Goal: Information Seeking & Learning: Check status

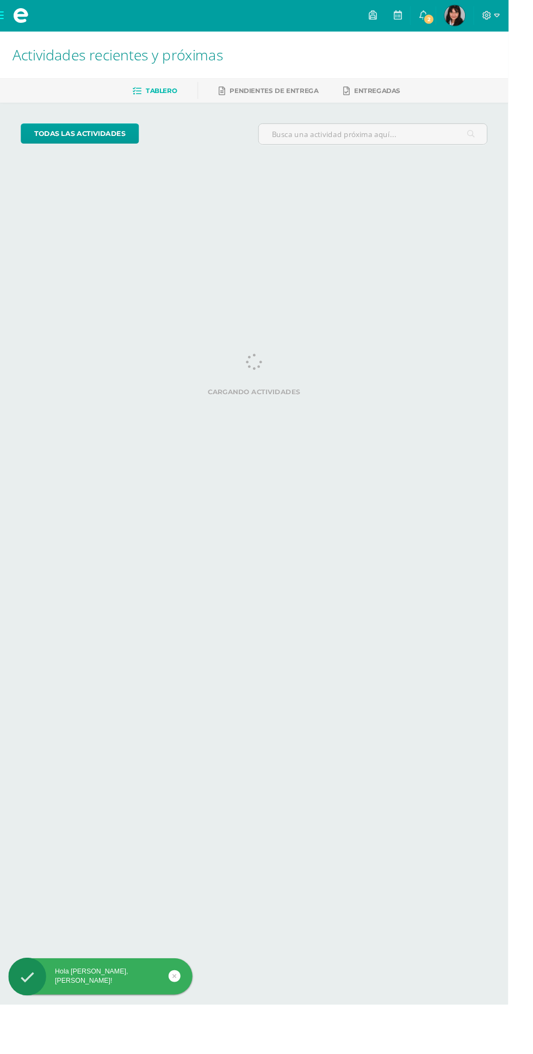
click at [448, 20] on icon at bounding box center [444, 16] width 9 height 10
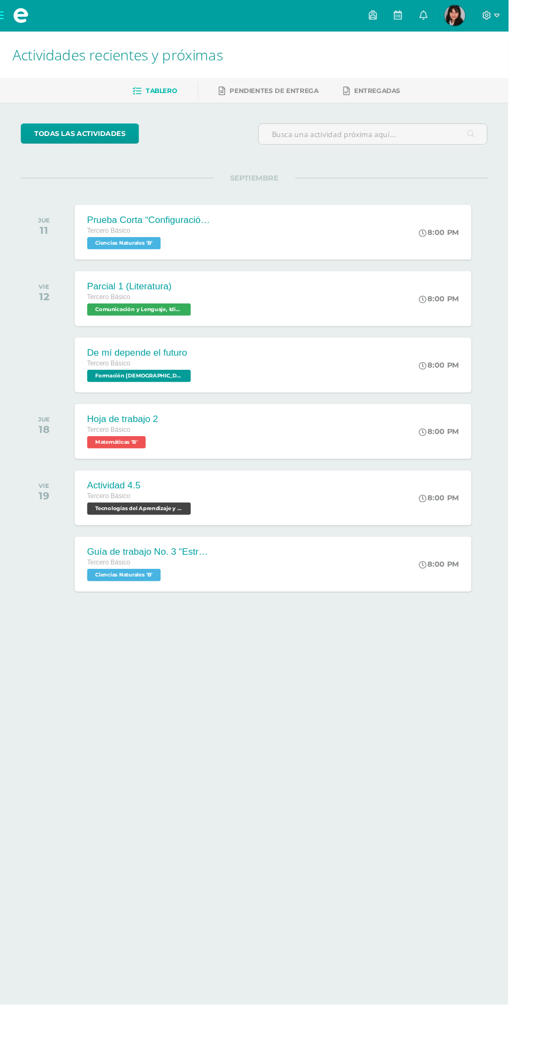
click at [490, 16] on span "Daniela María Mi Perfil" at bounding box center [477, 16] width 26 height 22
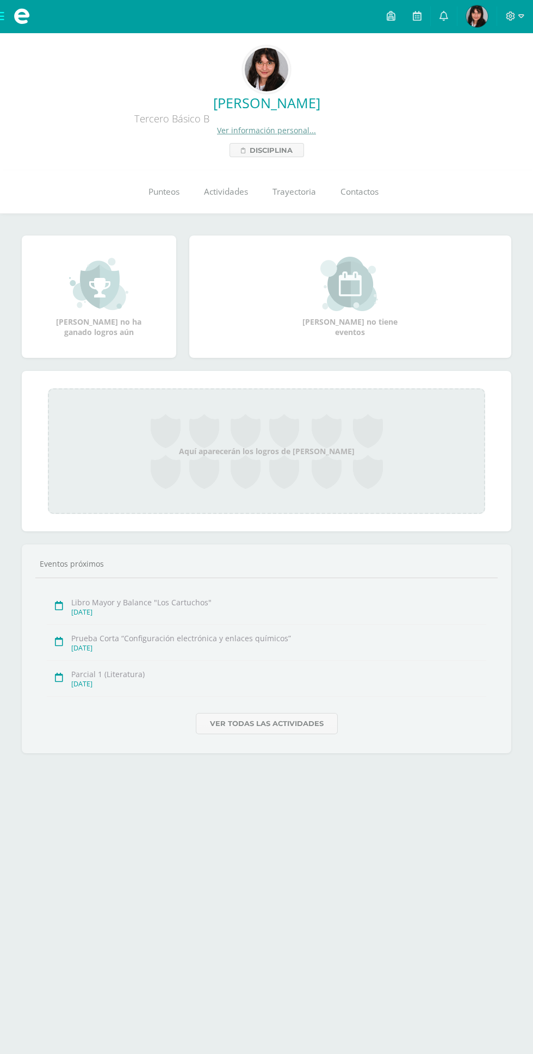
click at [161, 188] on span "Punteos" at bounding box center [164, 191] width 31 height 11
